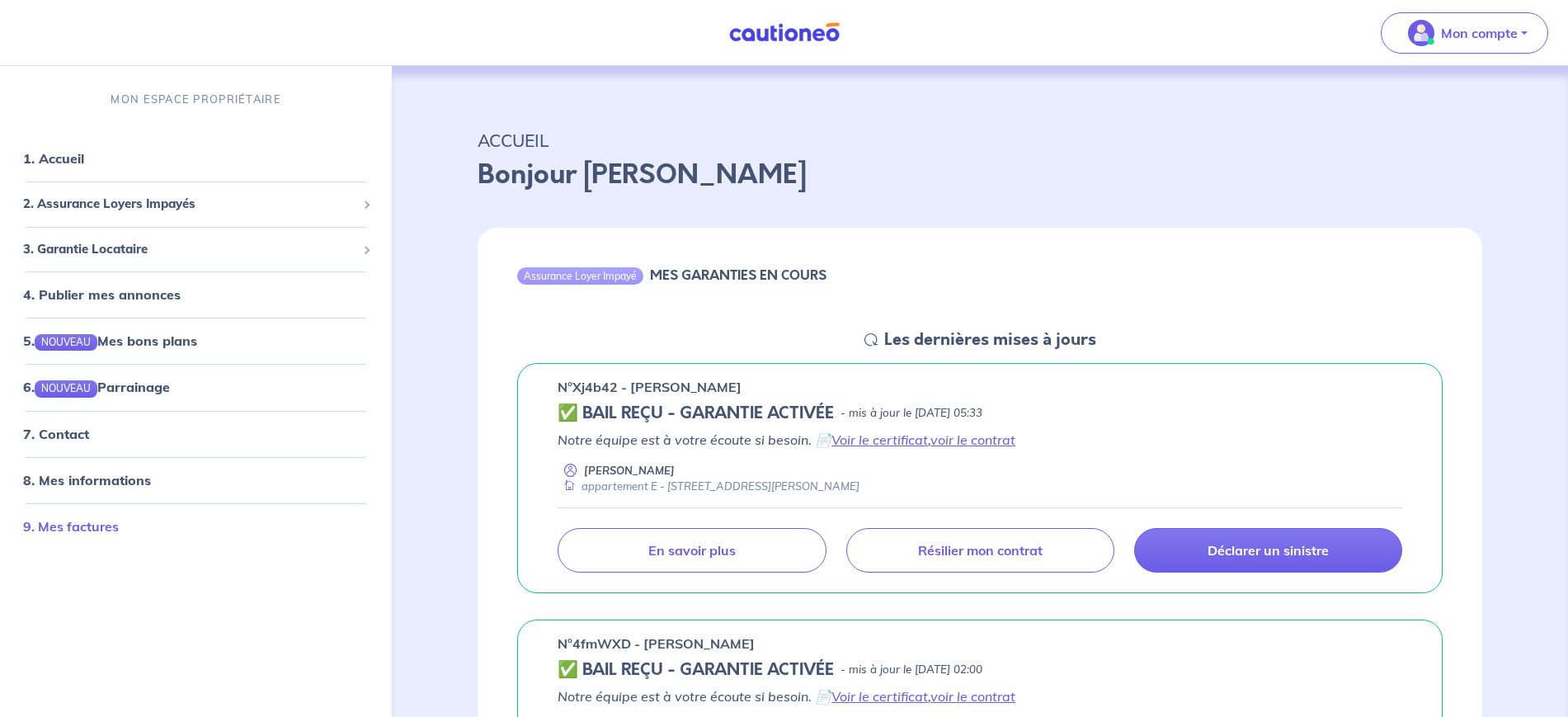
click at [89, 517] on link "9. Mes factures" at bounding box center [71, 525] width 96 height 16
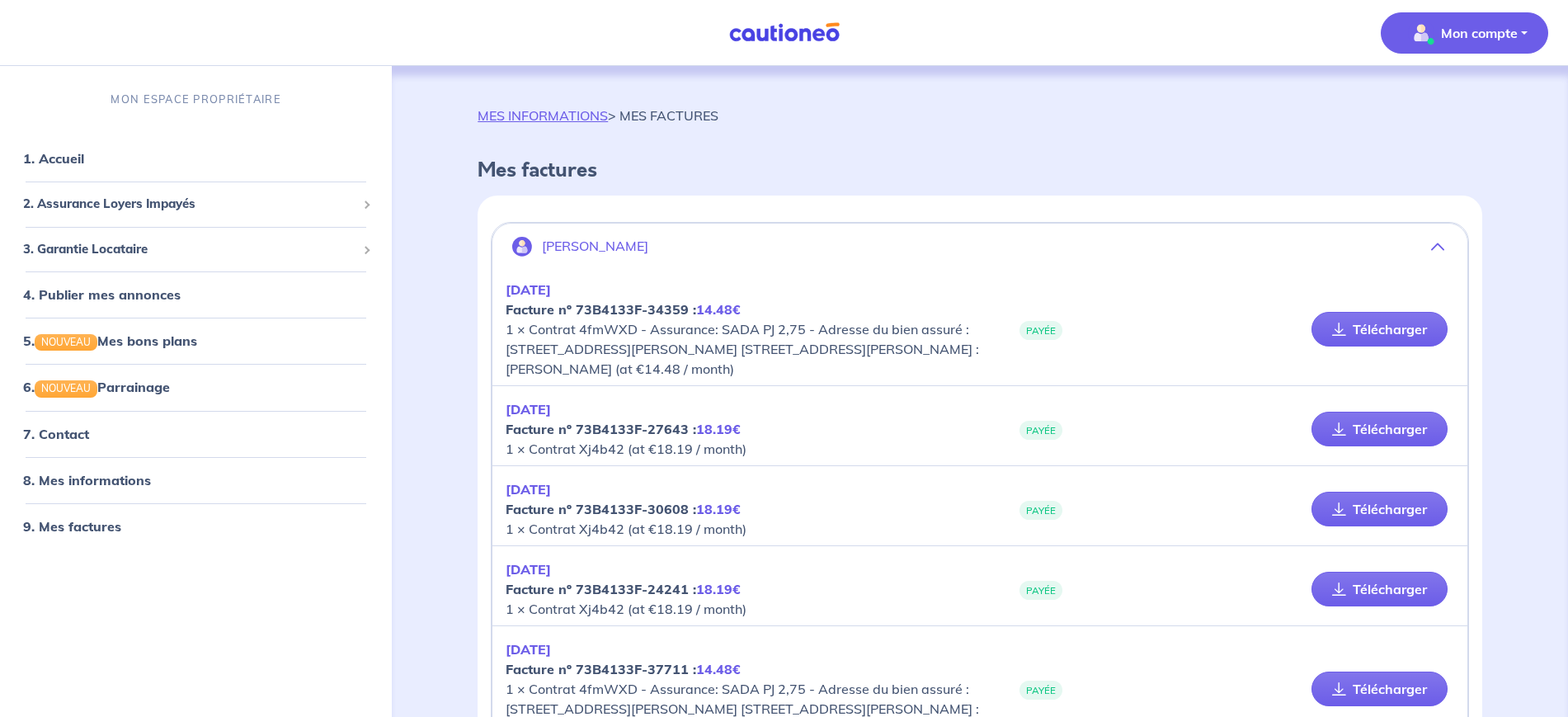
click at [710, 427] on em "18.19€" at bounding box center [719, 428] width 44 height 16
click at [648, 453] on p "[DATE] Facture nº 73B4133F-27643 : 18.19€ 1 × Contrat Xj4b42 (at €18.19 / month)" at bounding box center [743, 429] width 474 height 60
click at [66, 473] on link "8. Mes informations" at bounding box center [85, 479] width 123 height 16
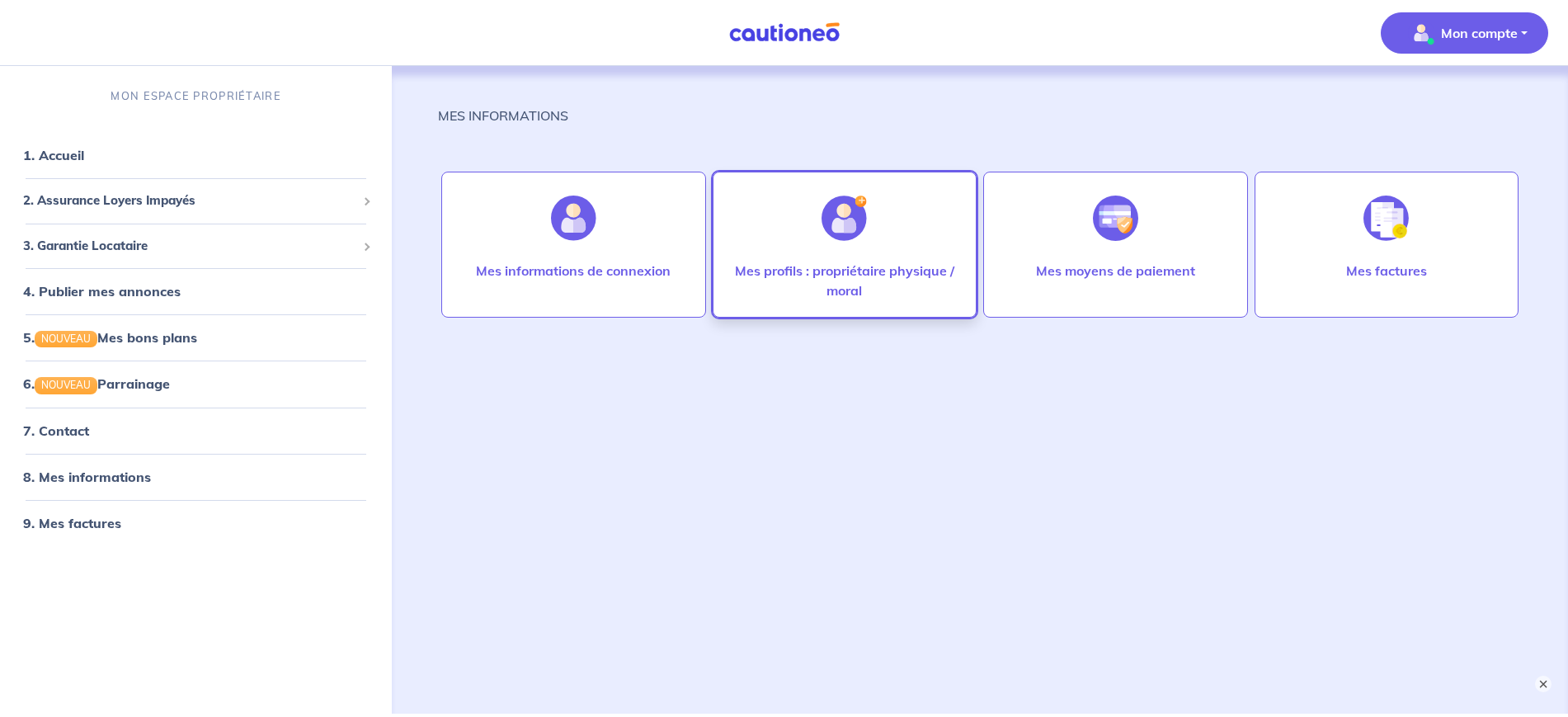
click at [944, 249] on div "Mes profils : propriétaire physique / moral" at bounding box center [844, 244] width 264 height 146
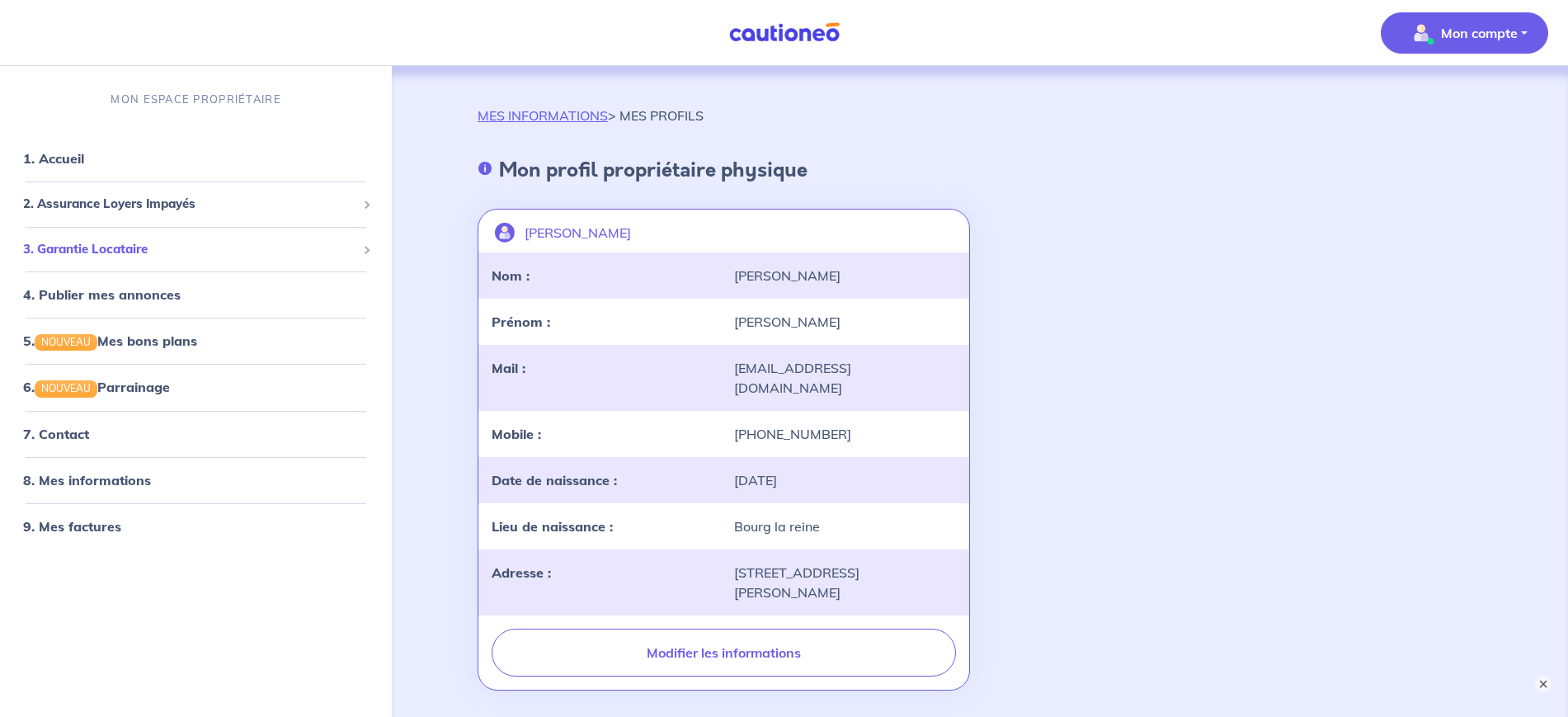
click at [164, 260] on div "3. Garantie Locataire" at bounding box center [196, 250] width 379 height 32
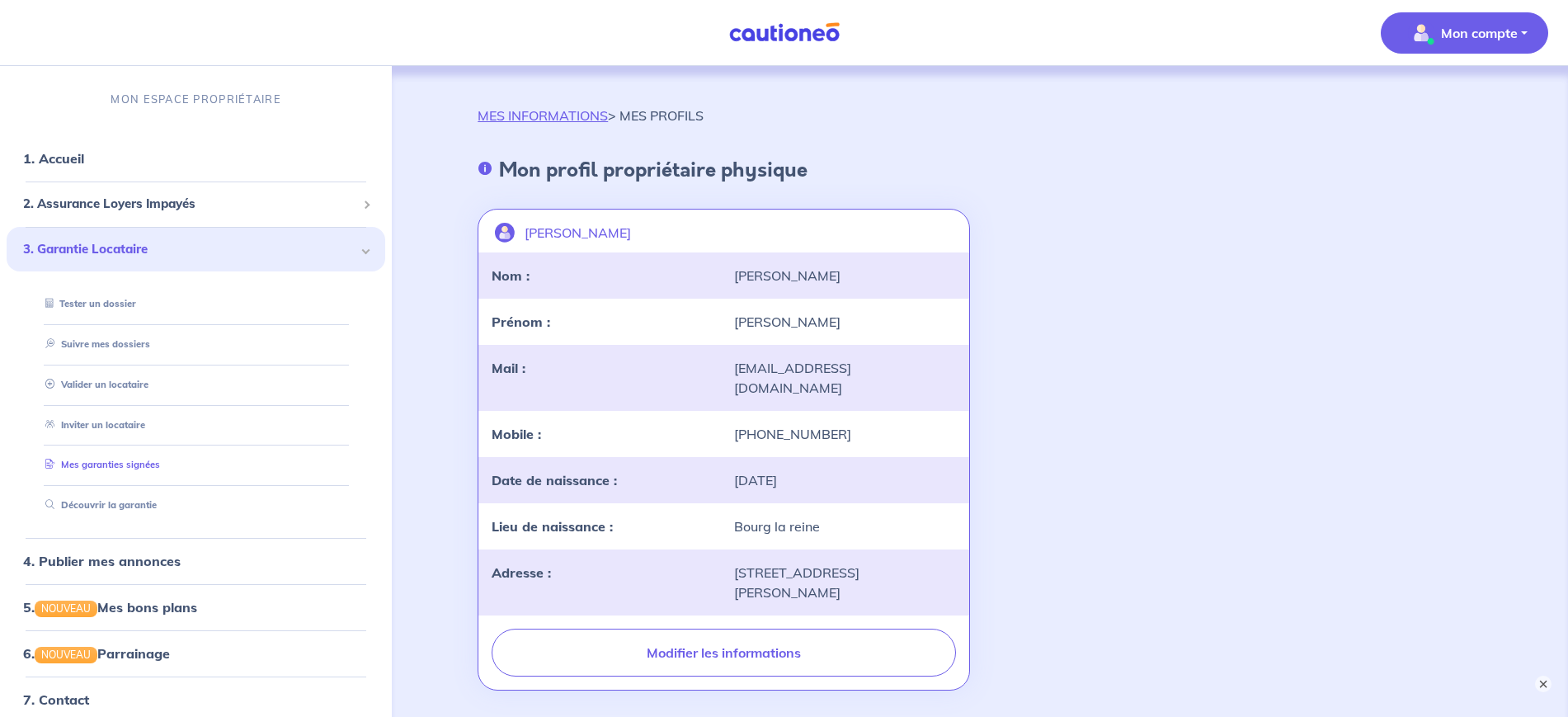
click at [127, 459] on link "Mes garanties signées" at bounding box center [99, 465] width 121 height 12
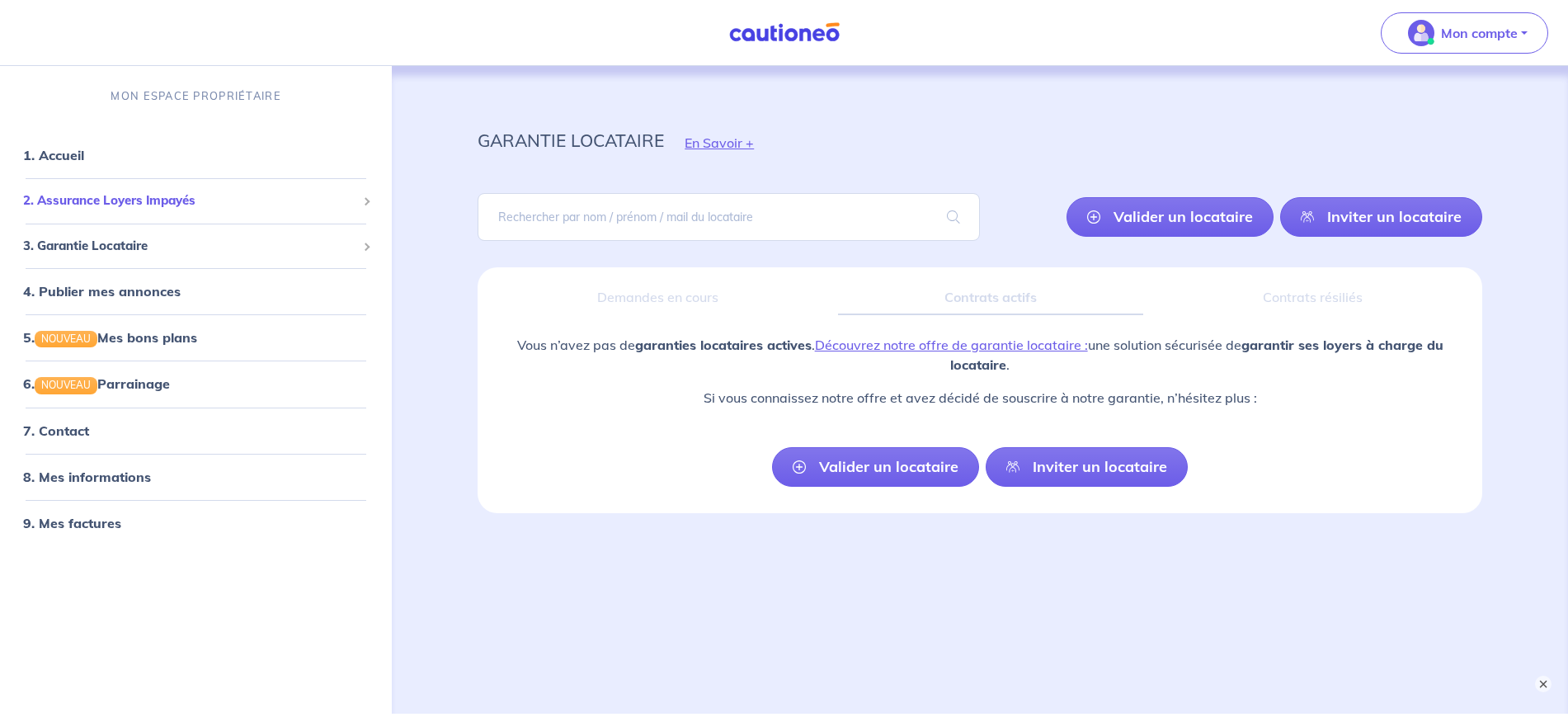
click at [170, 207] on span "2. Assurance Loyers Impayés" at bounding box center [190, 201] width 333 height 19
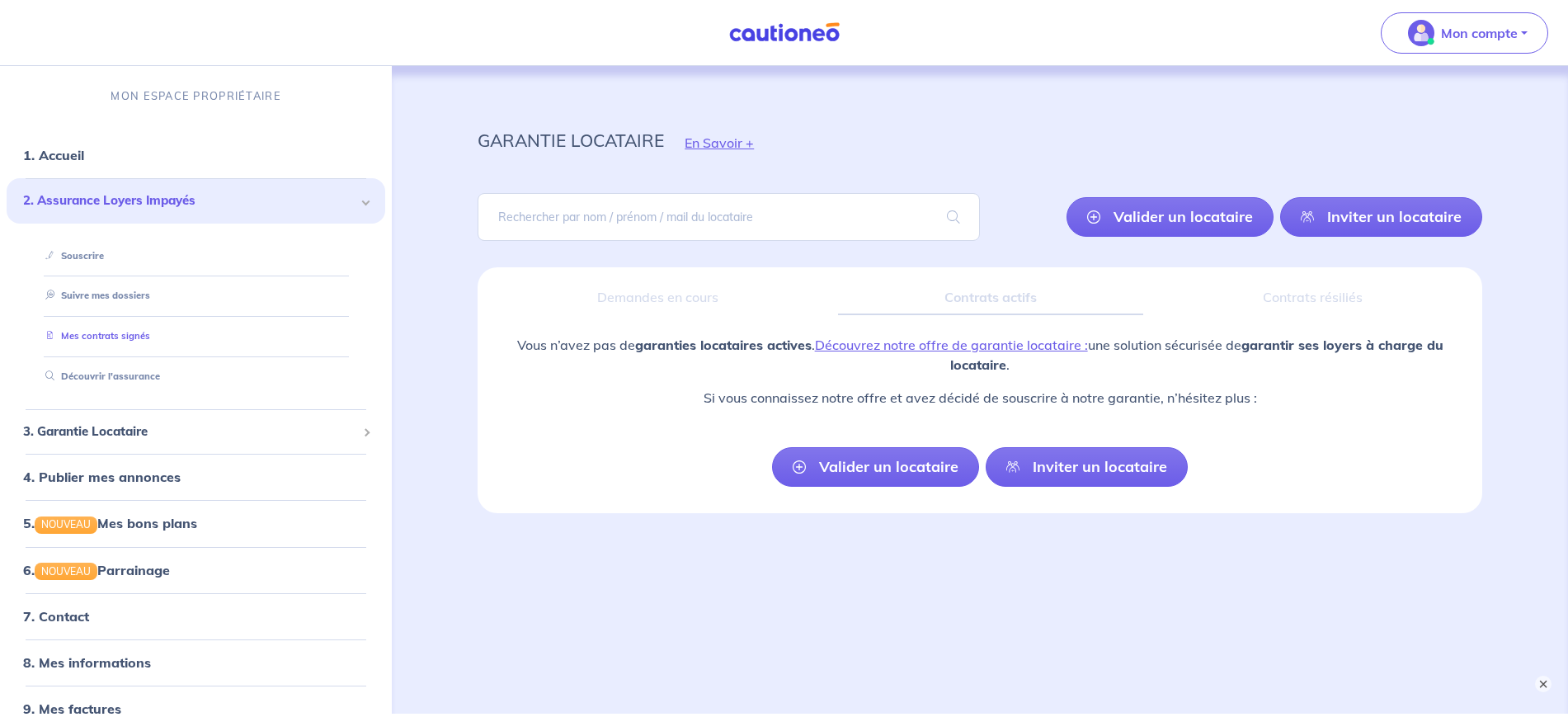
click at [125, 335] on link "Mes contrats signés" at bounding box center [94, 336] width 111 height 12
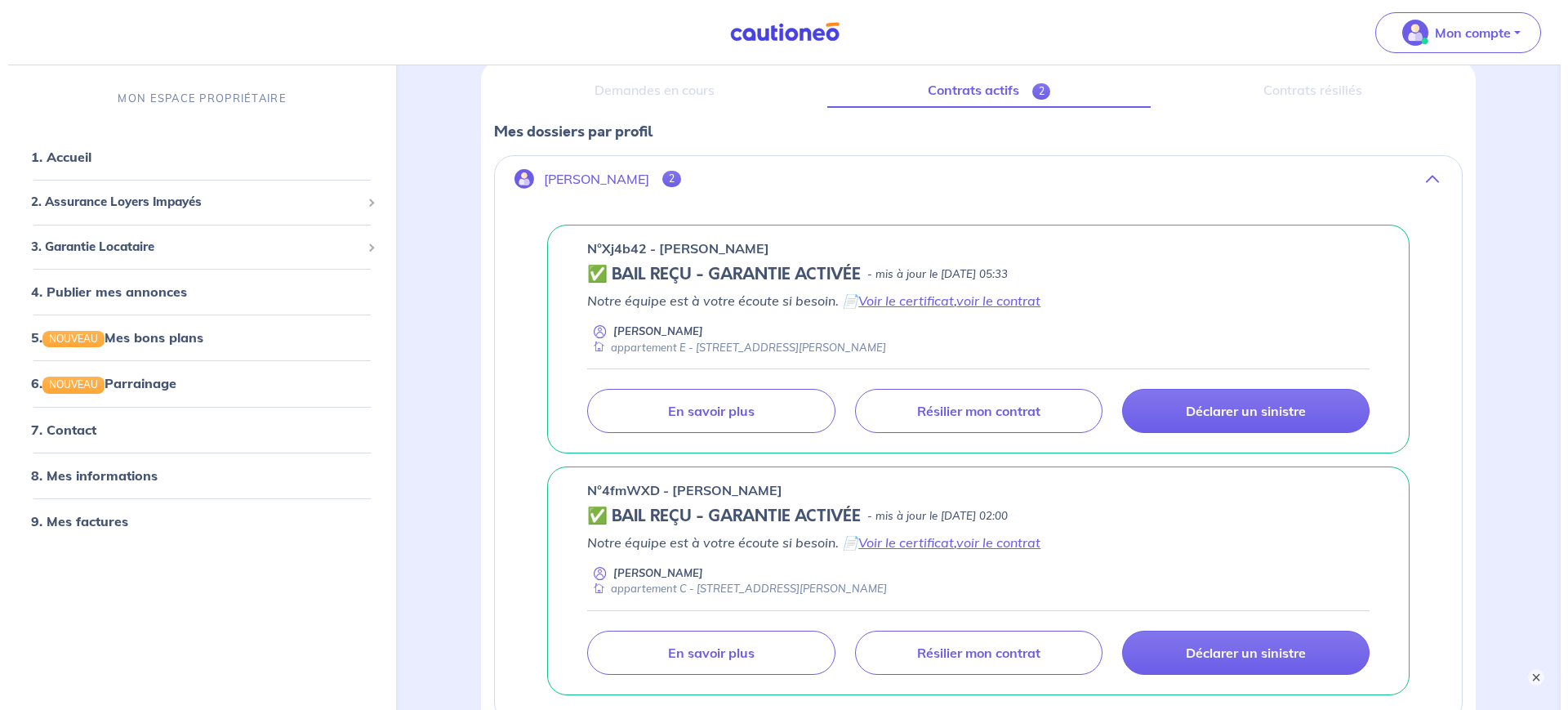
scroll to position [306, 0]
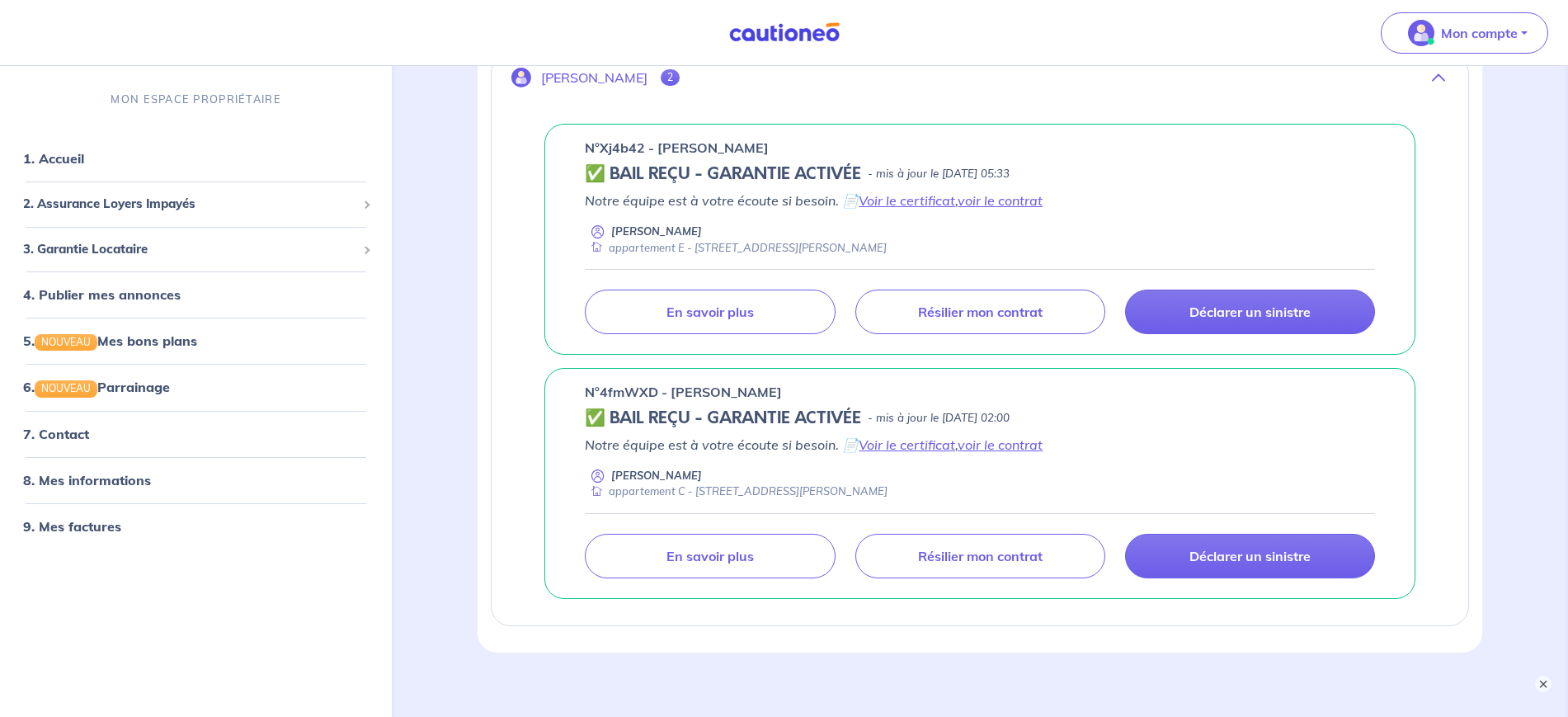
click at [717, 165] on h5 "✅ BAIL REÇU - GARANTIE ACTIVÉE" at bounding box center [722, 173] width 276 height 20
click at [963, 172] on p "- mis à jour le [DATE] 05:33" at bounding box center [939, 173] width 142 height 16
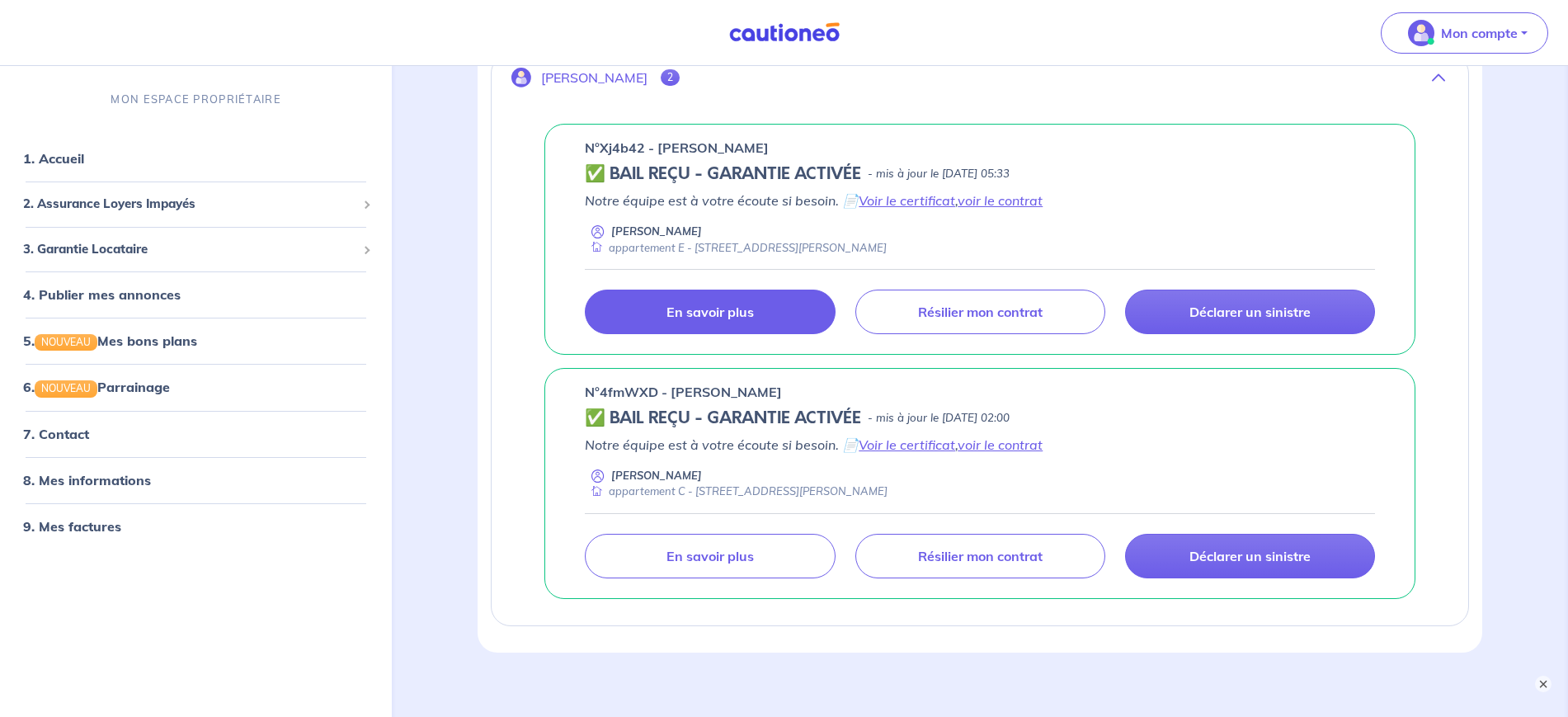
click at [807, 314] on link "En savoir plus" at bounding box center [709, 312] width 250 height 44
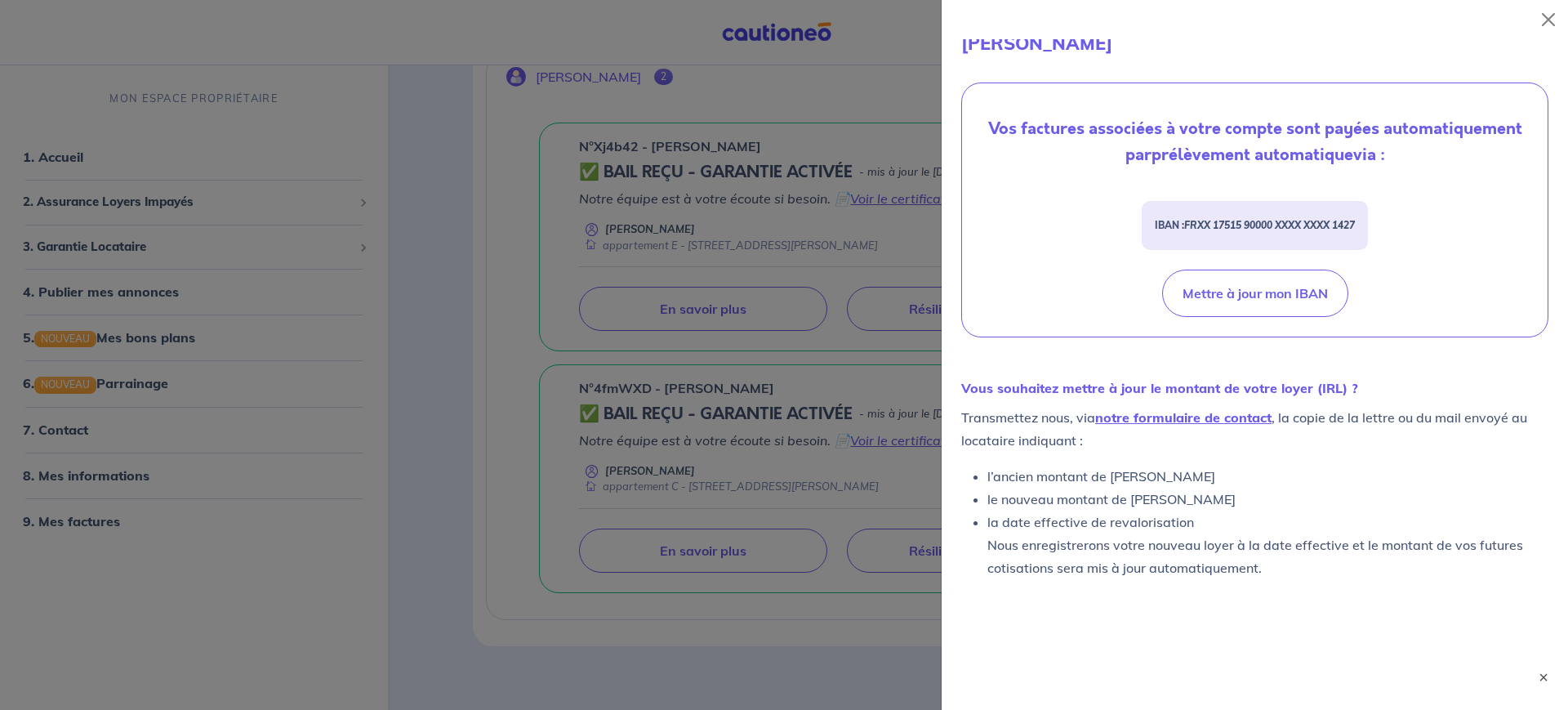
scroll to position [477, 0]
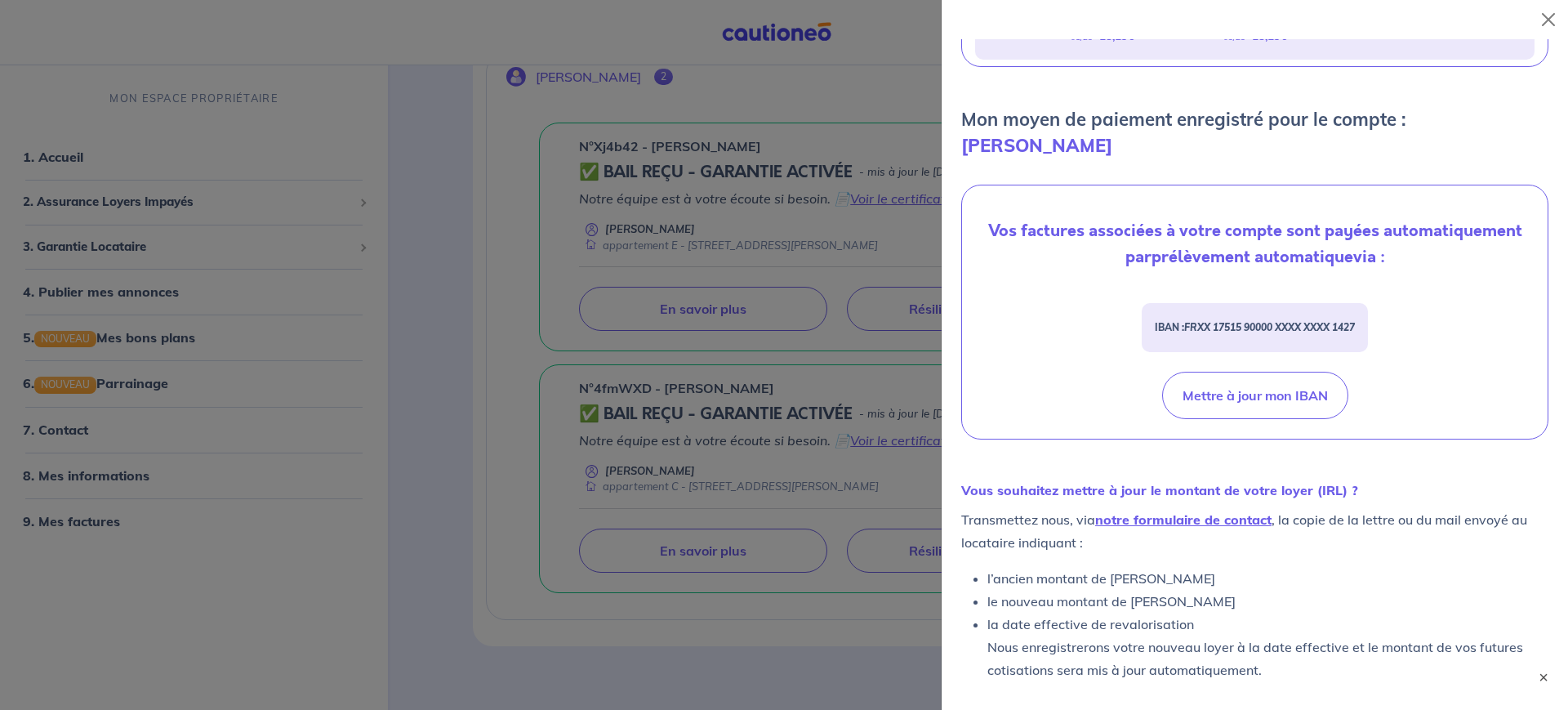
click at [459, 315] on div at bounding box center [784, 355] width 1568 height 710
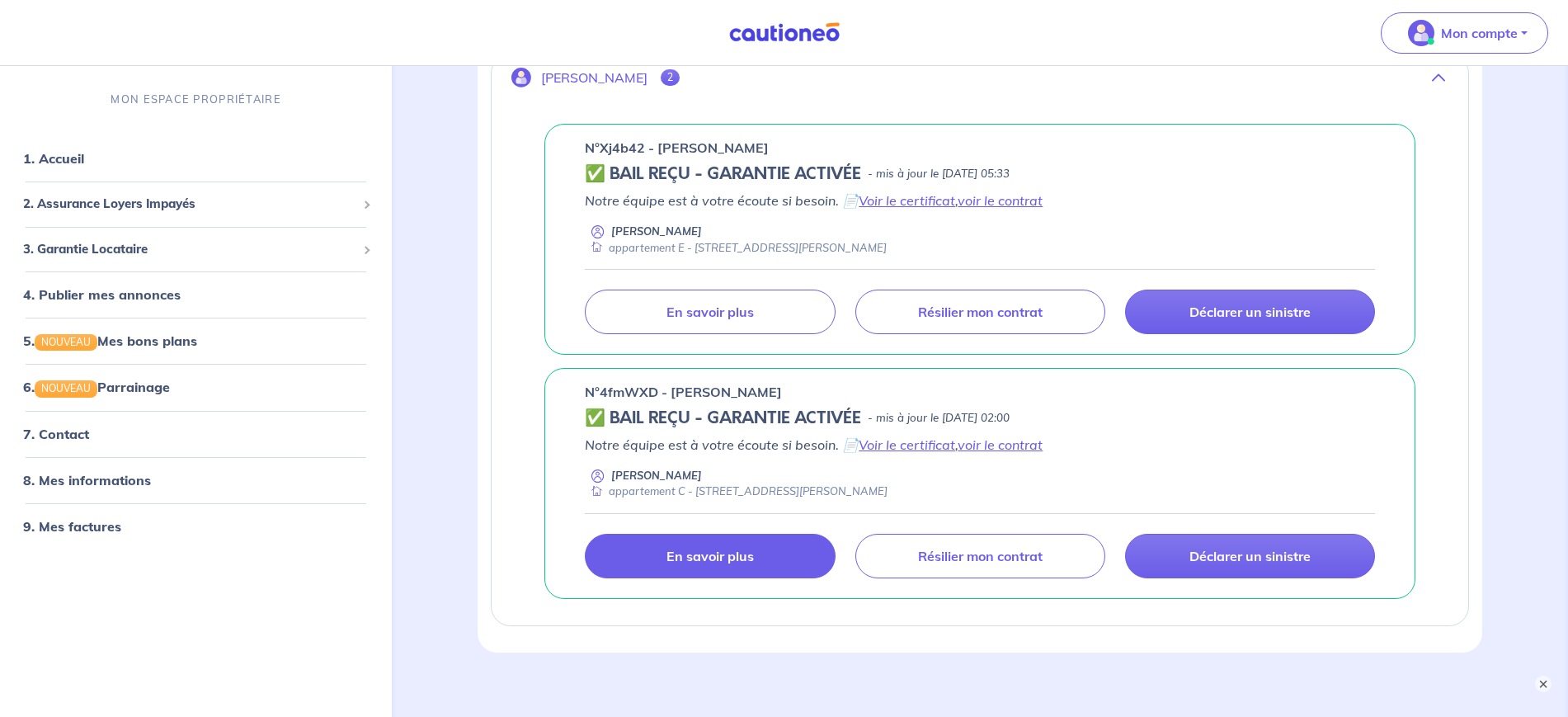
click at [702, 551] on p "En savoir plus" at bounding box center [710, 555] width 87 height 16
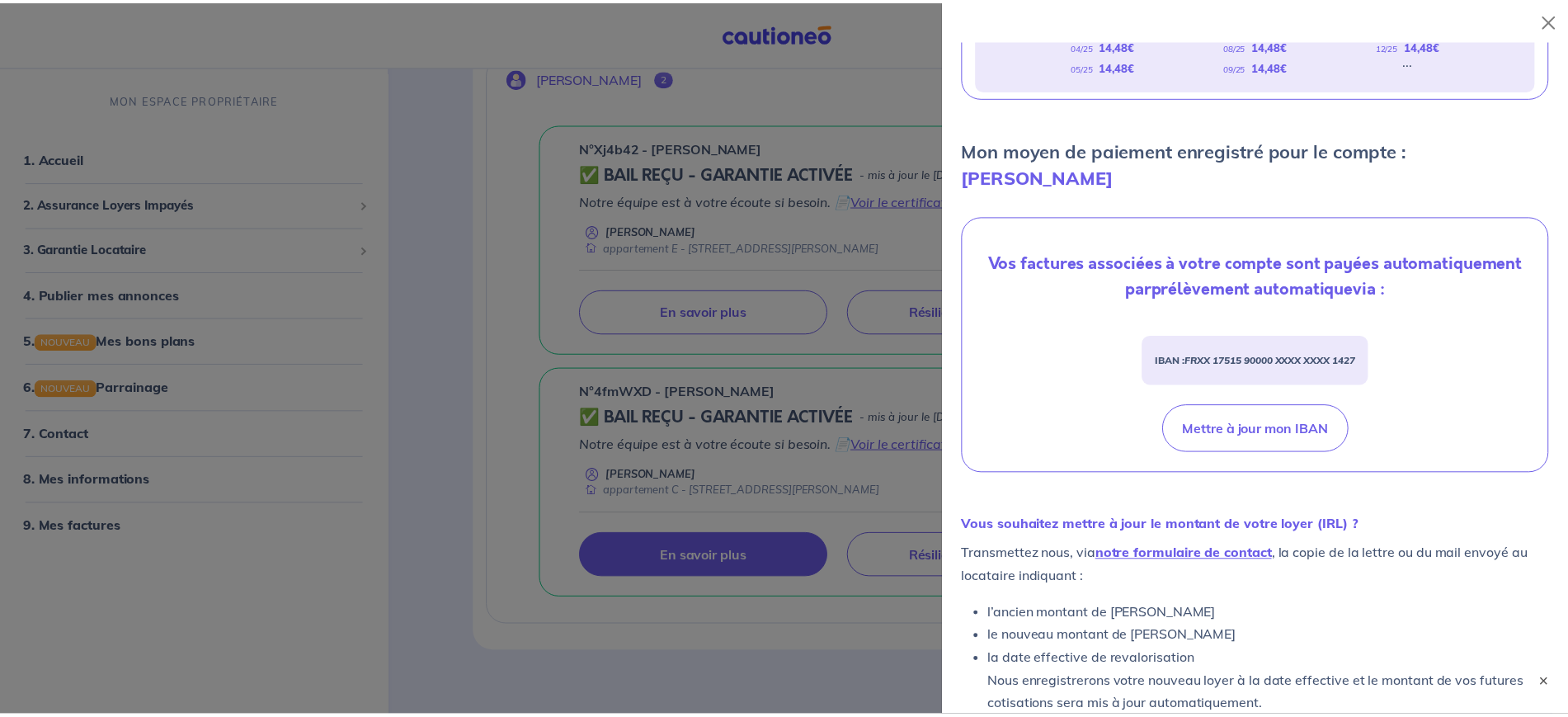
scroll to position [69, 0]
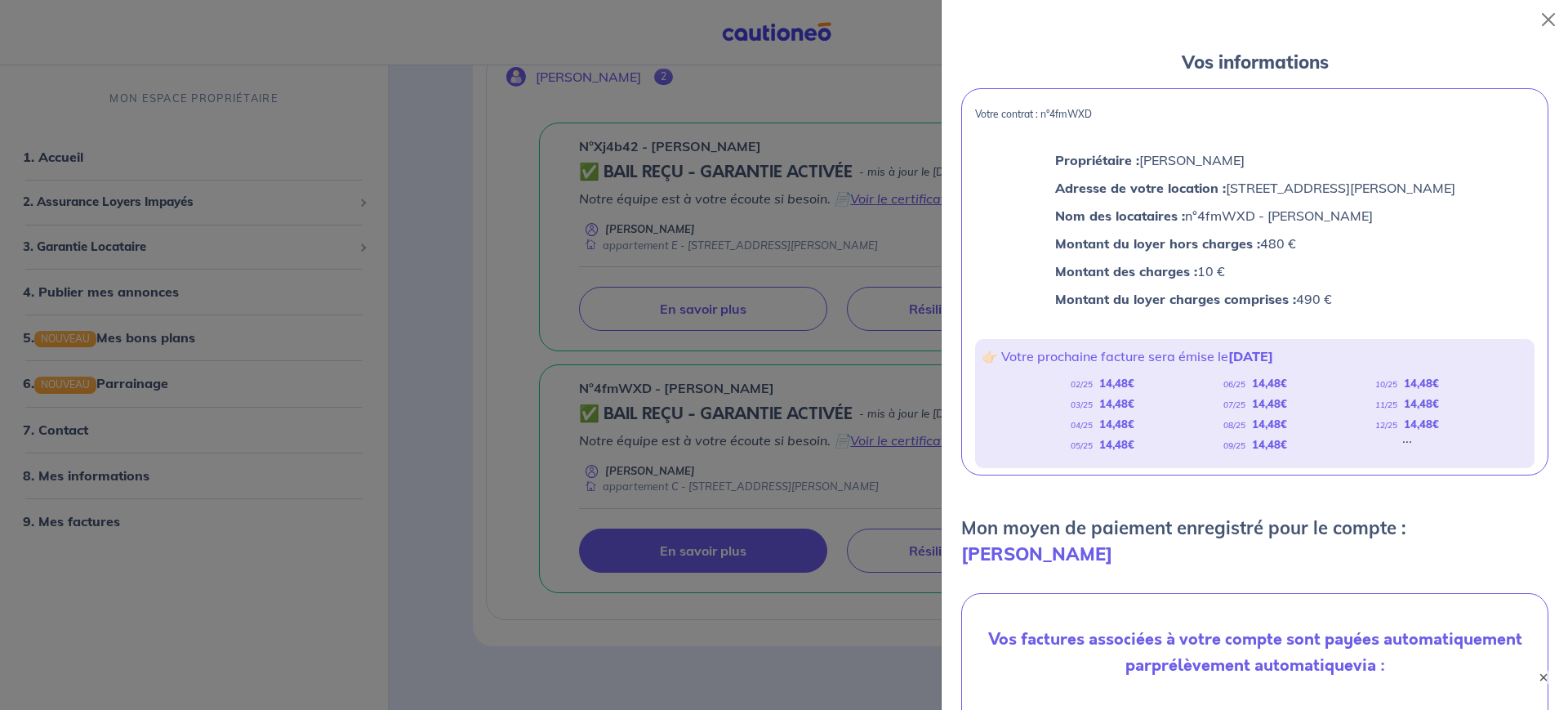
click at [648, 304] on div at bounding box center [784, 355] width 1568 height 710
